Goal: Find specific page/section: Find specific page/section

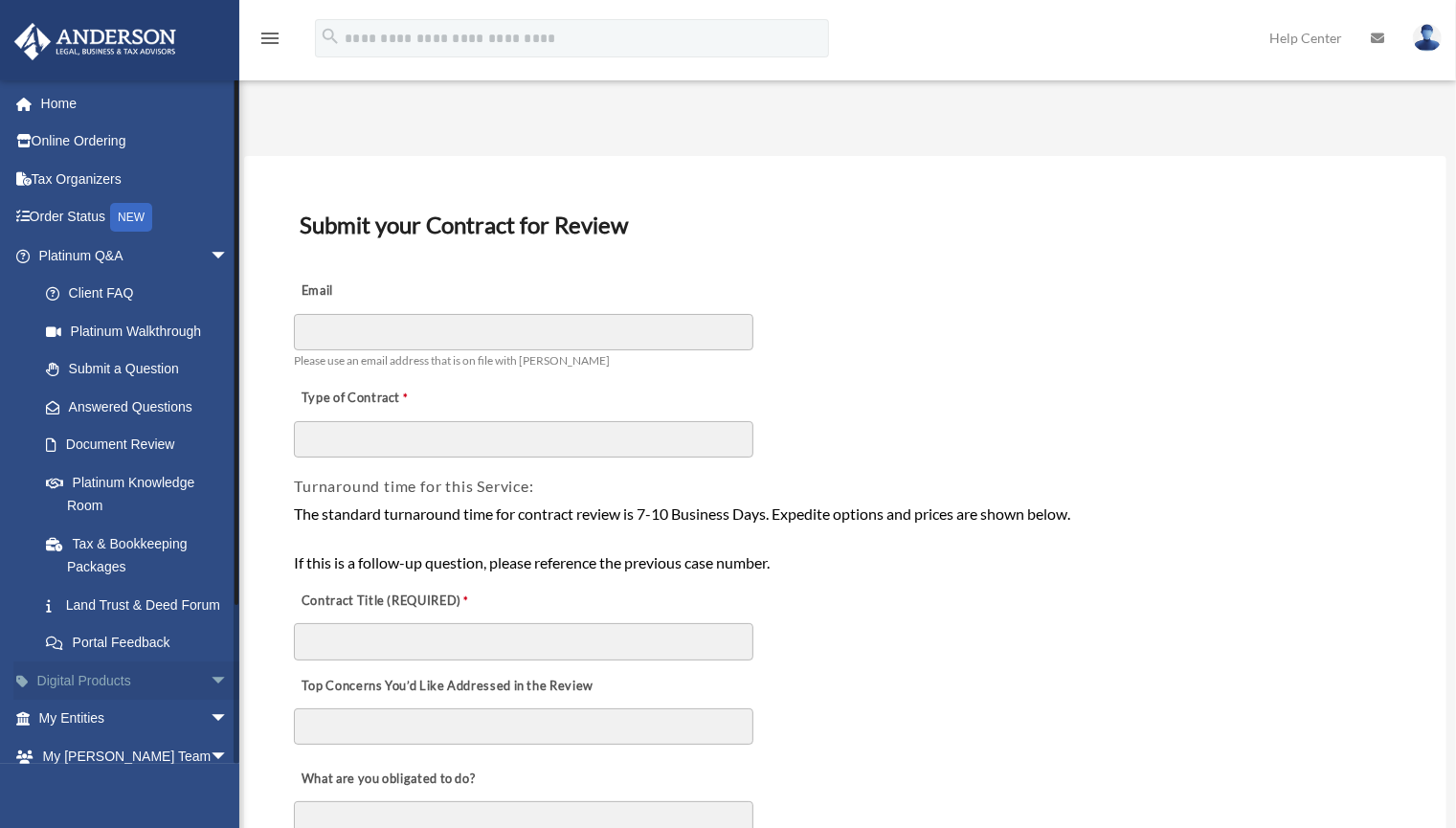
click at [210, 701] on span "arrow_drop_down" at bounding box center [229, 681] width 38 height 39
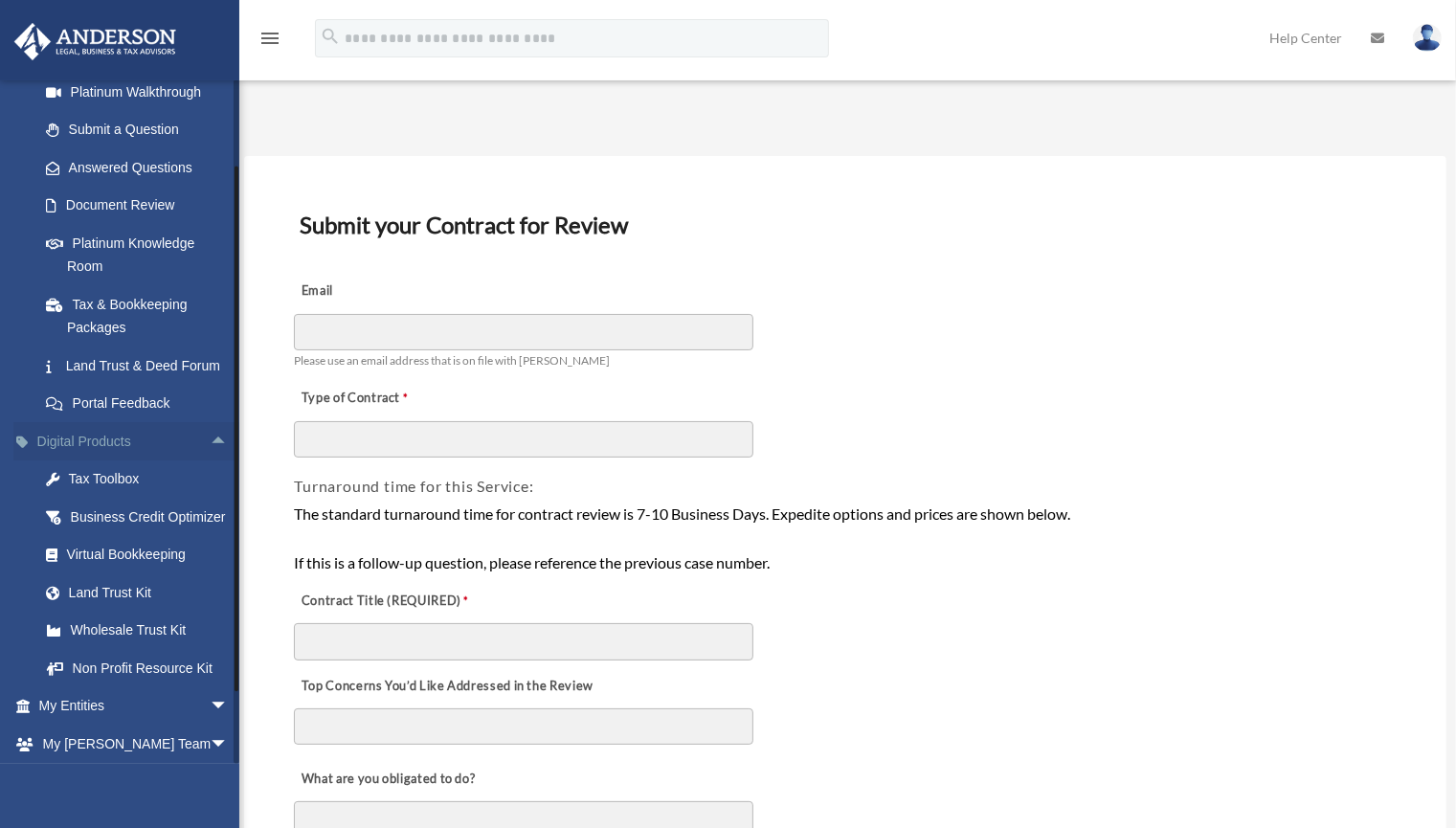
click at [210, 460] on span "arrow_drop_up" at bounding box center [229, 441] width 38 height 39
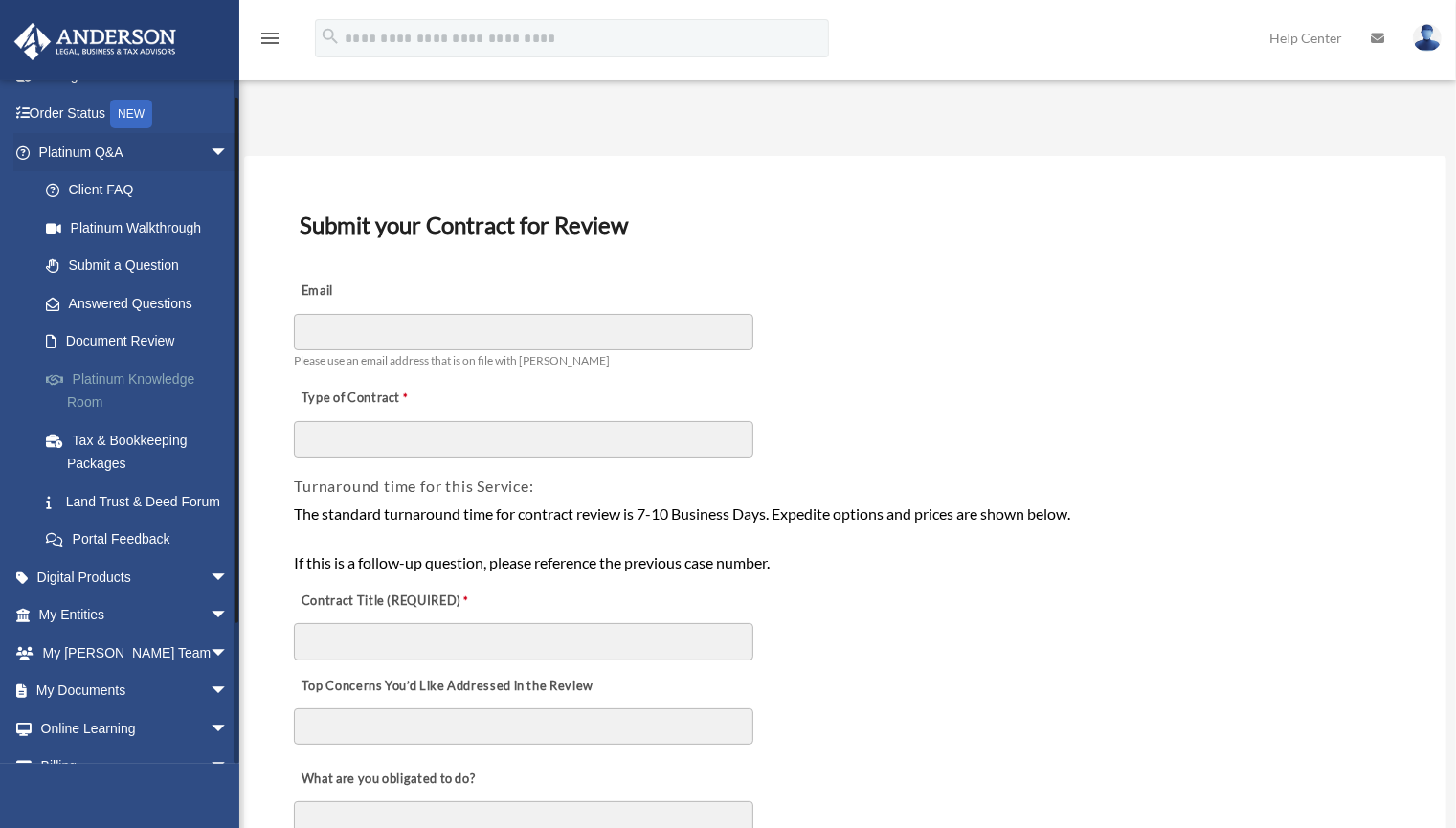
scroll to position [0, 0]
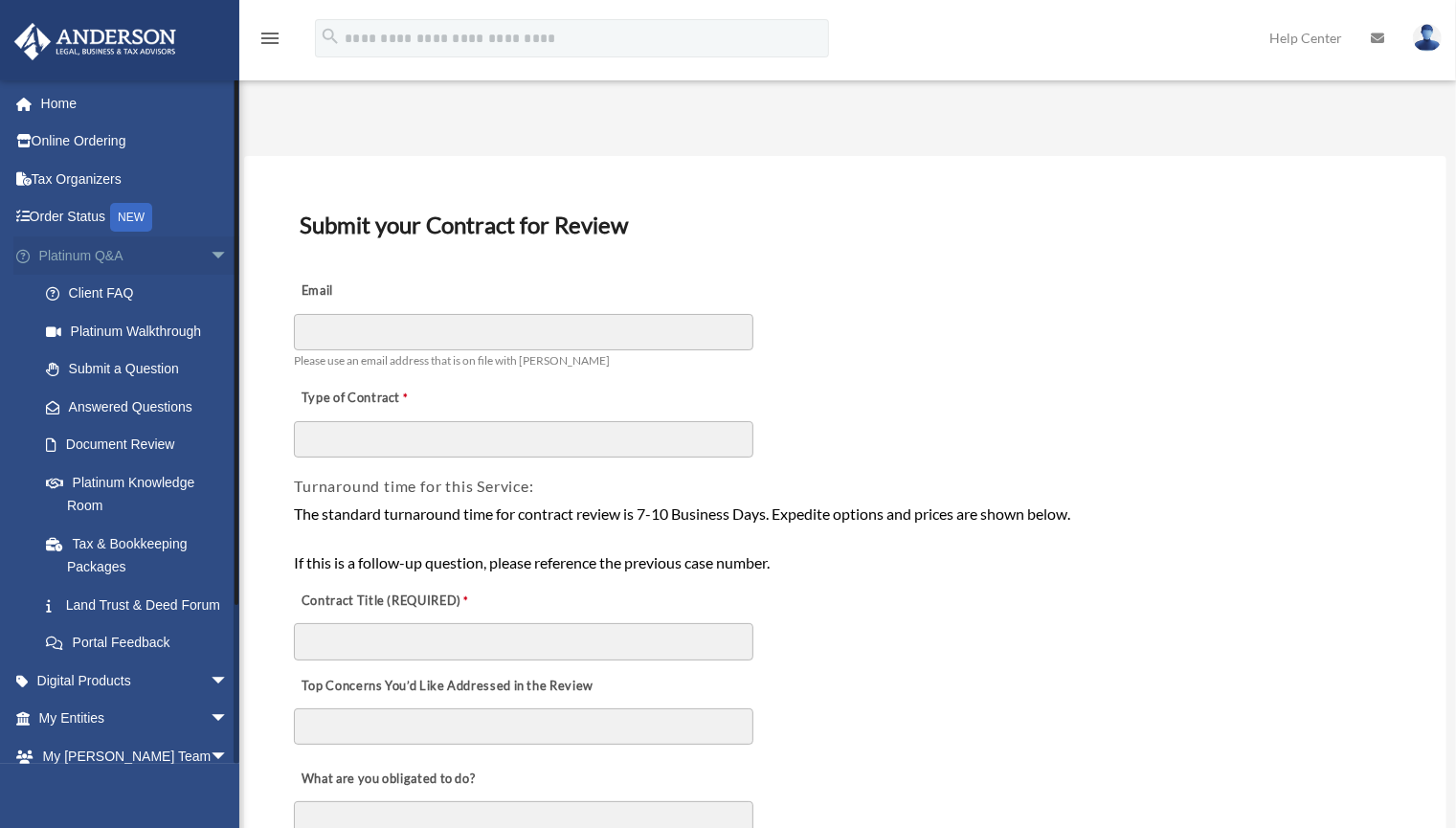
click at [210, 255] on span "arrow_drop_down" at bounding box center [229, 255] width 38 height 39
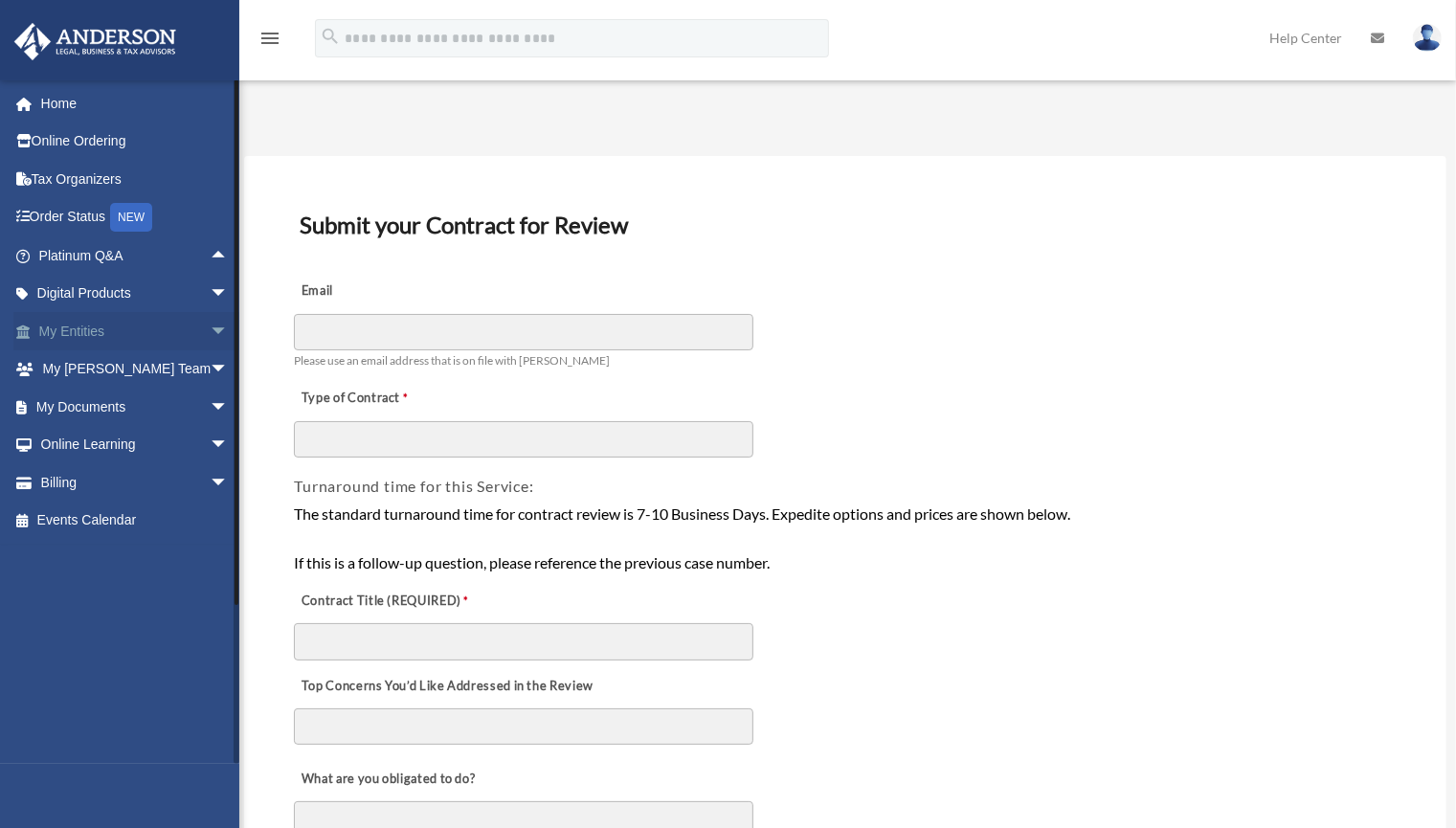
click at [210, 327] on span "arrow_drop_down" at bounding box center [229, 331] width 38 height 39
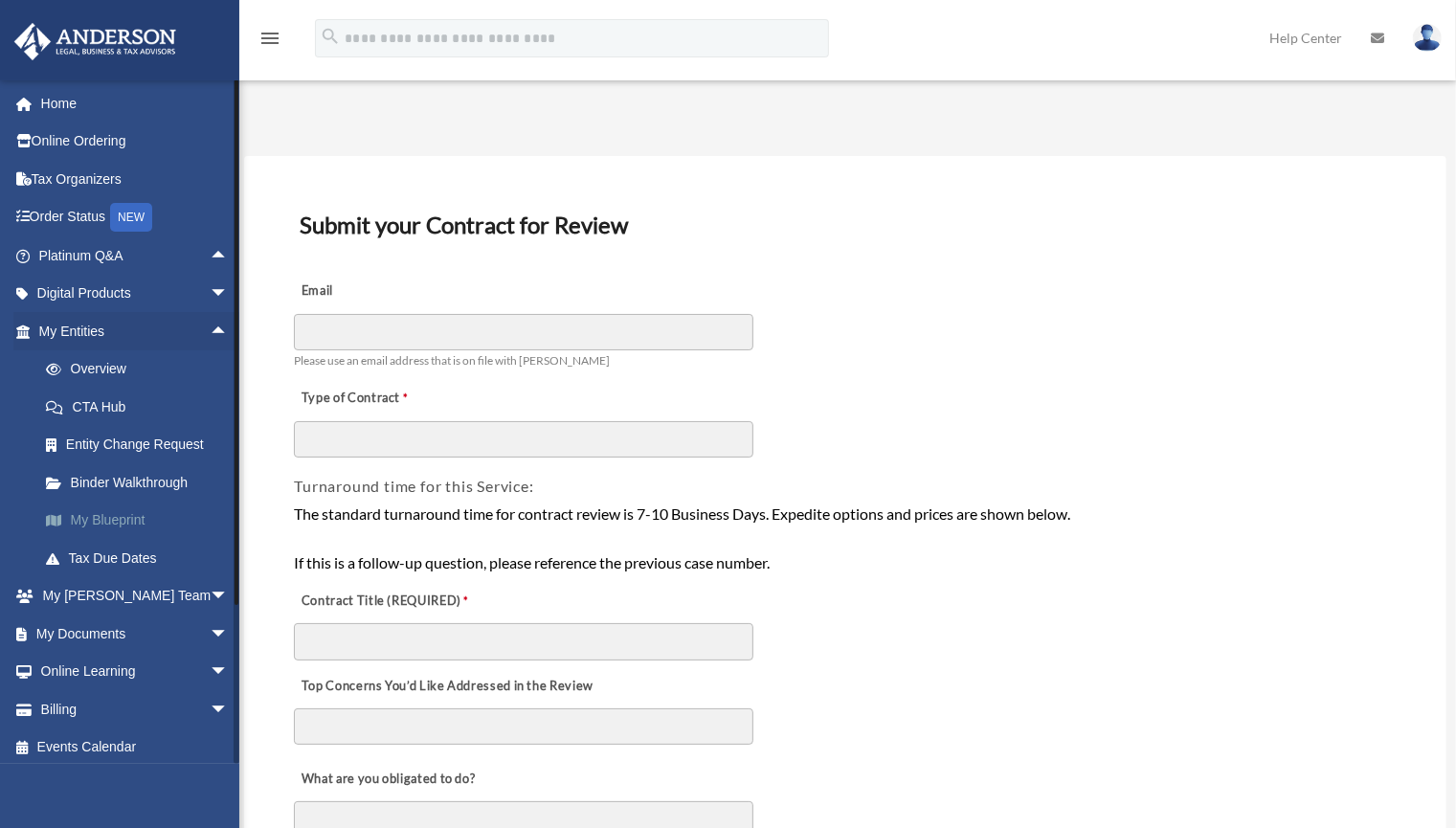
click at [116, 509] on link "My Blueprint" at bounding box center [142, 521] width 231 height 38
